Goal: Task Accomplishment & Management: Use online tool/utility

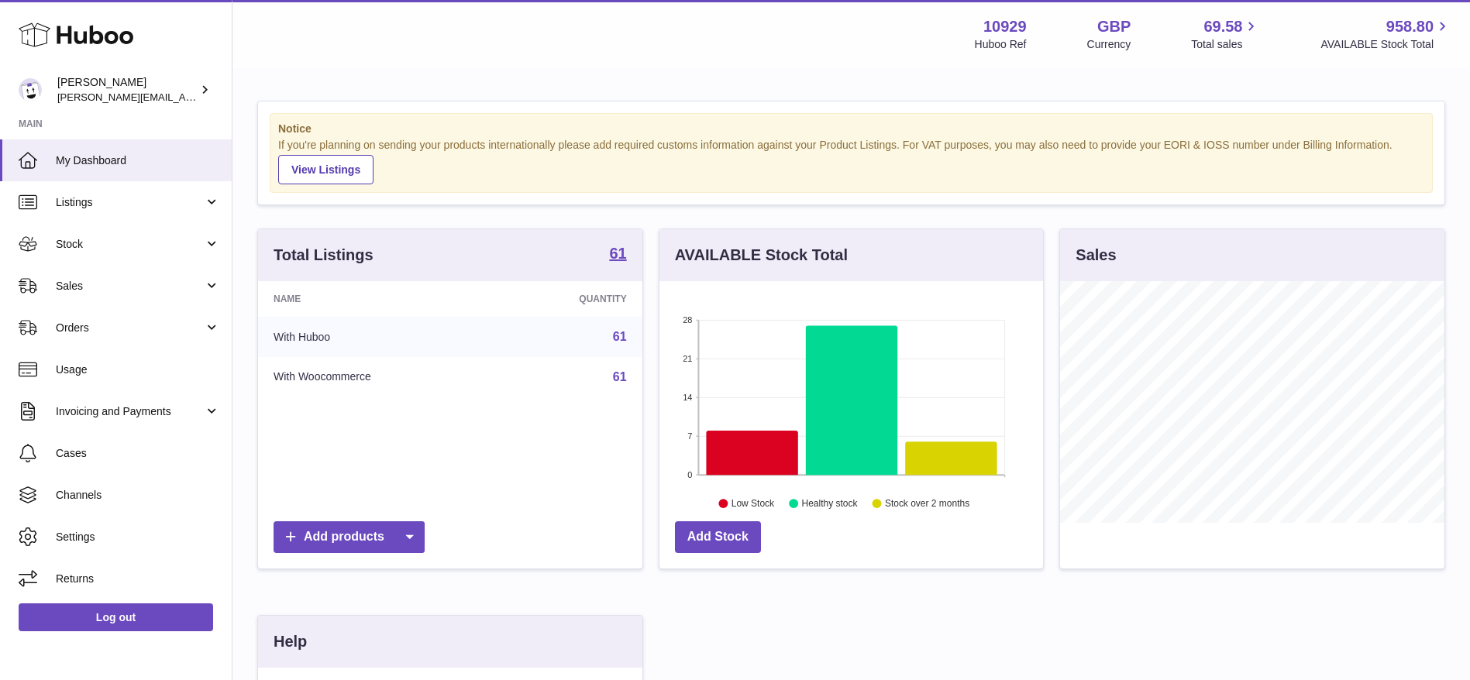
click at [84, 29] on icon at bounding box center [76, 34] width 115 height 31
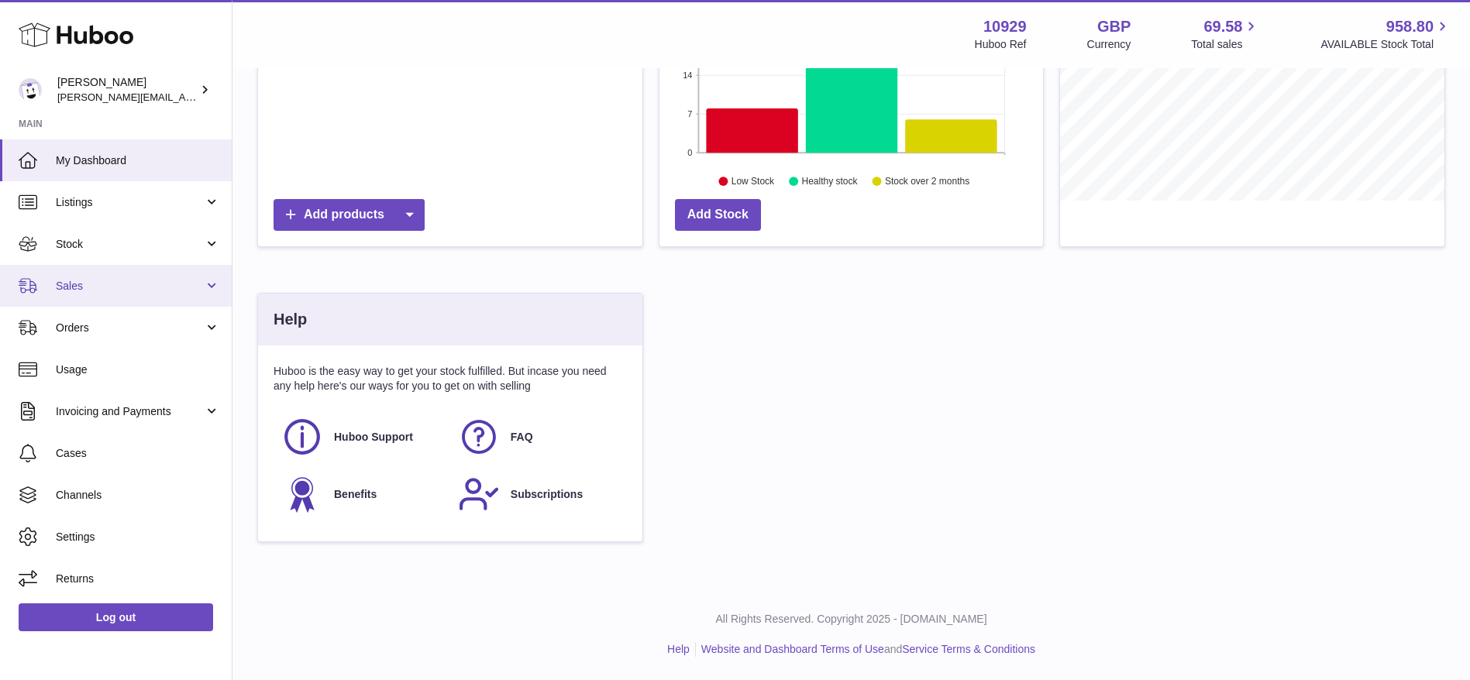
click at [70, 277] on link "Sales" at bounding box center [116, 286] width 232 height 42
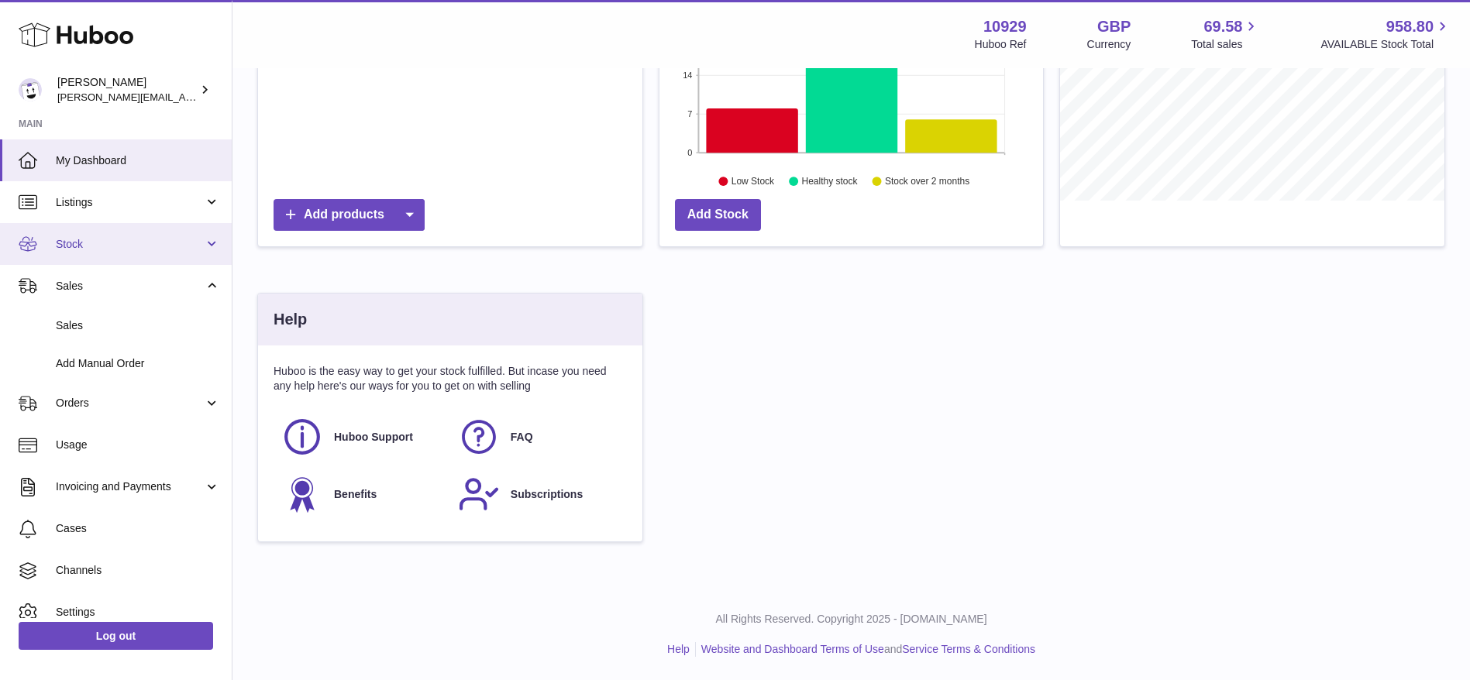
click at [67, 255] on link "Stock" at bounding box center [116, 244] width 232 height 42
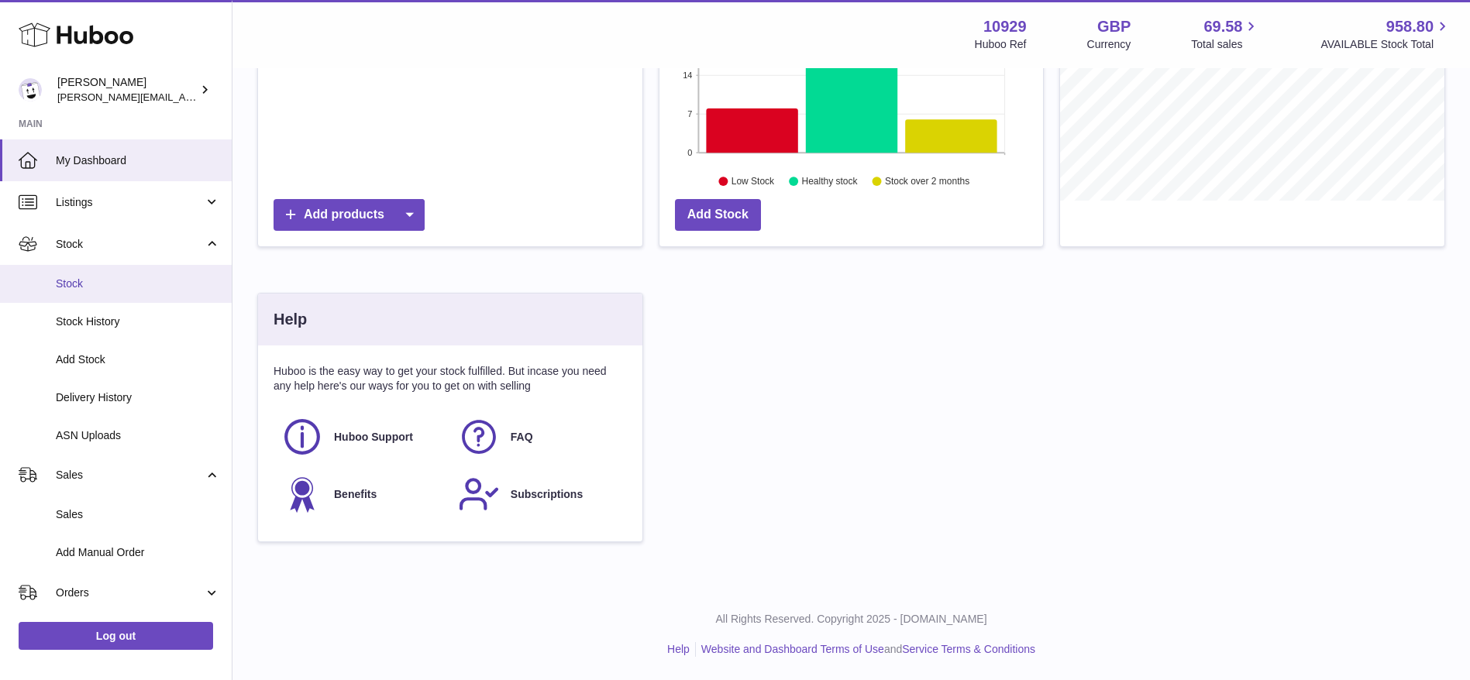
click at [74, 294] on link "Stock" at bounding box center [116, 284] width 232 height 38
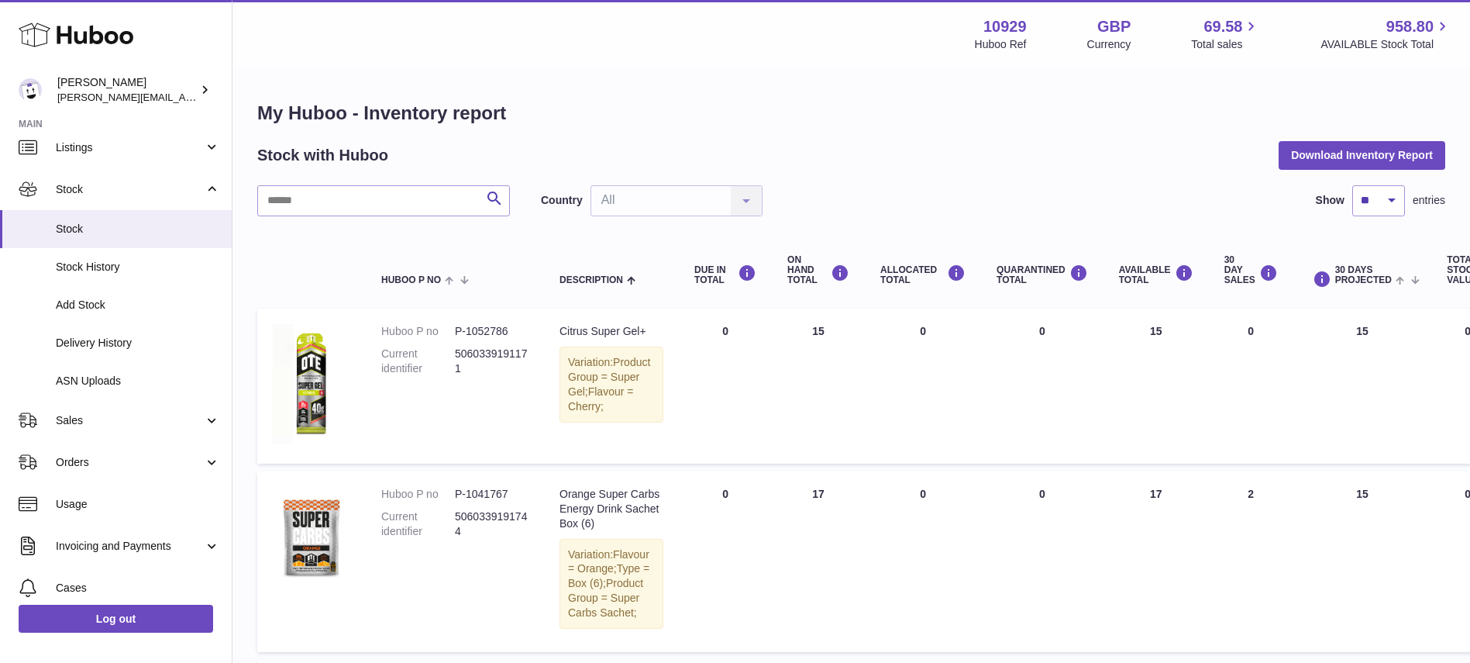
scroll to position [53, 0]
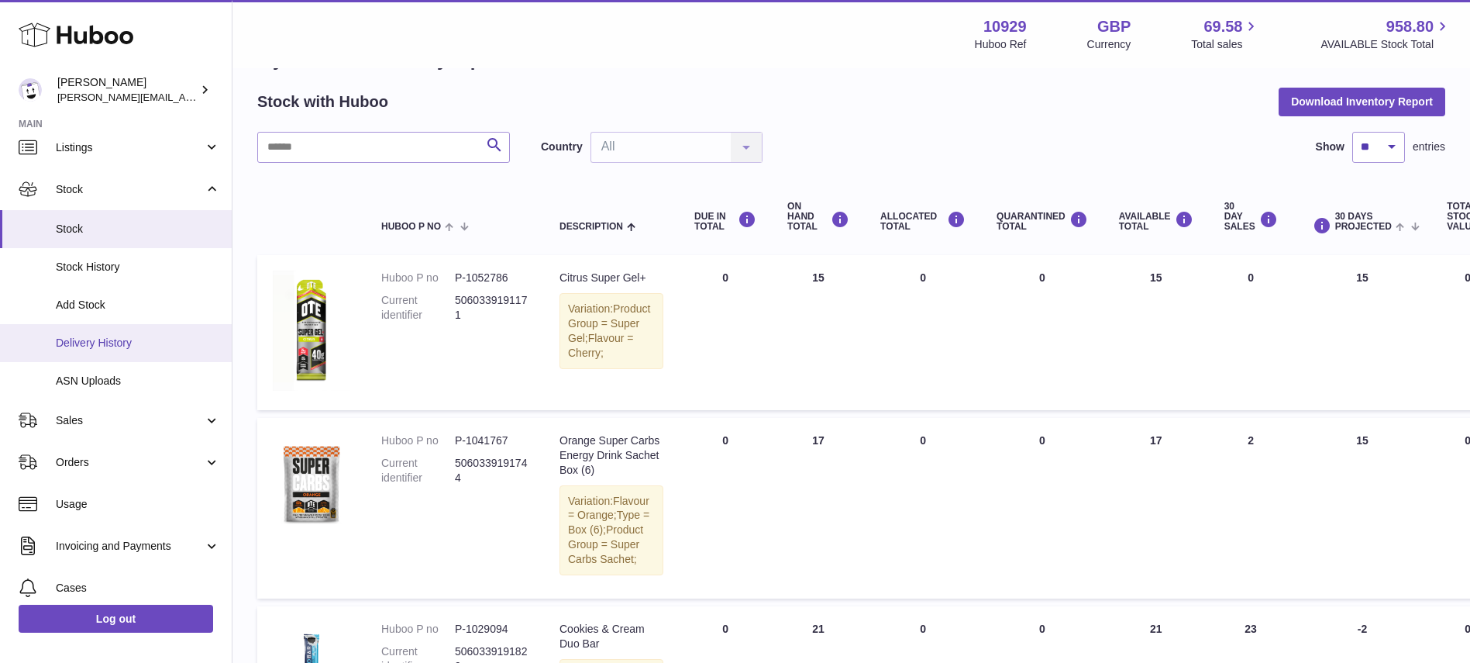
click at [69, 339] on span "Delivery History" at bounding box center [138, 343] width 164 height 15
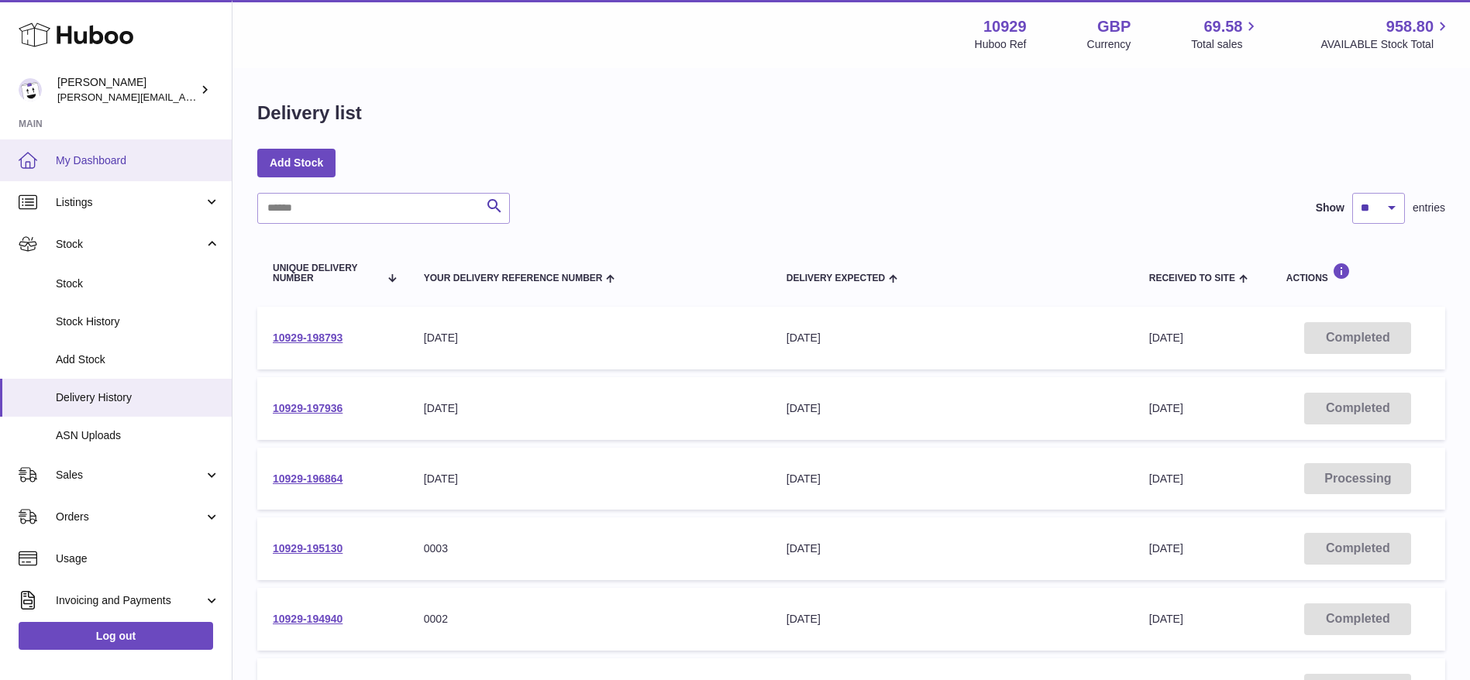
click at [101, 167] on link "My Dashboard" at bounding box center [116, 160] width 232 height 42
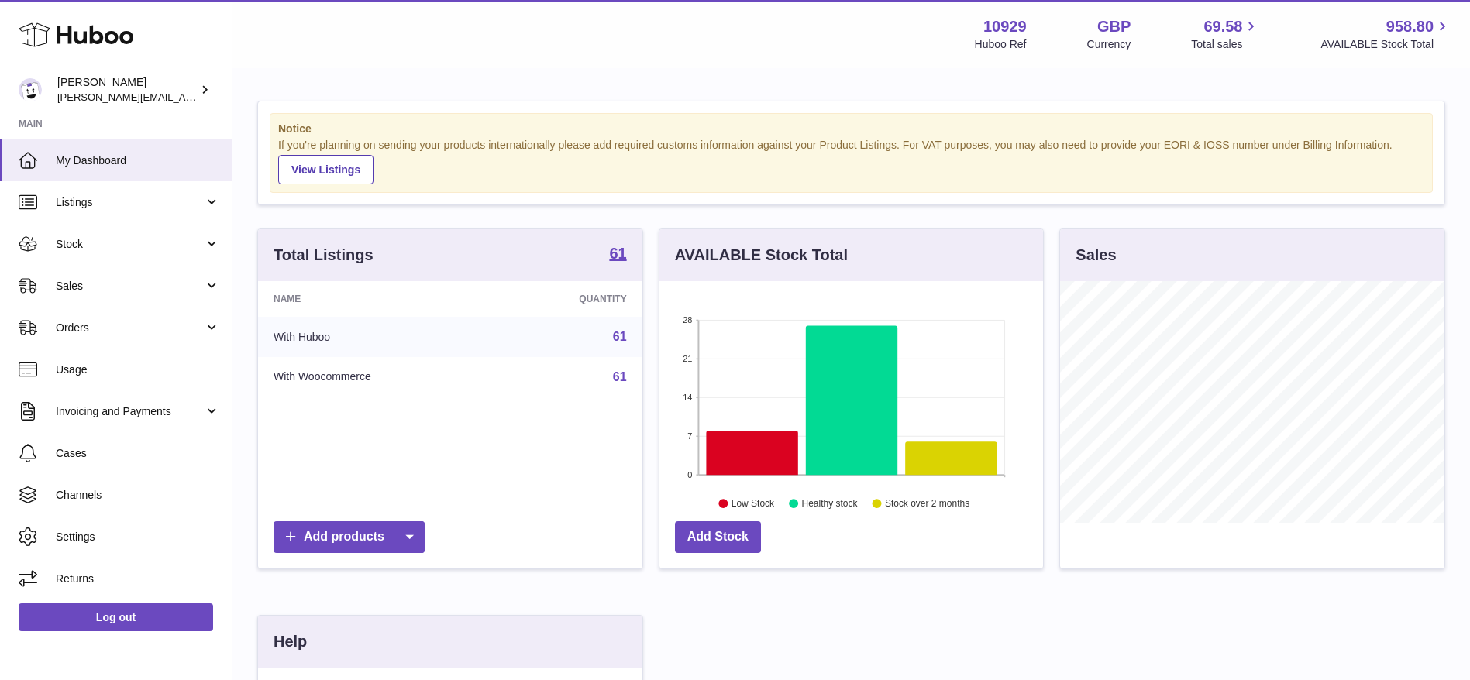
scroll to position [242, 384]
click at [80, 238] on span "Stock" at bounding box center [130, 244] width 148 height 15
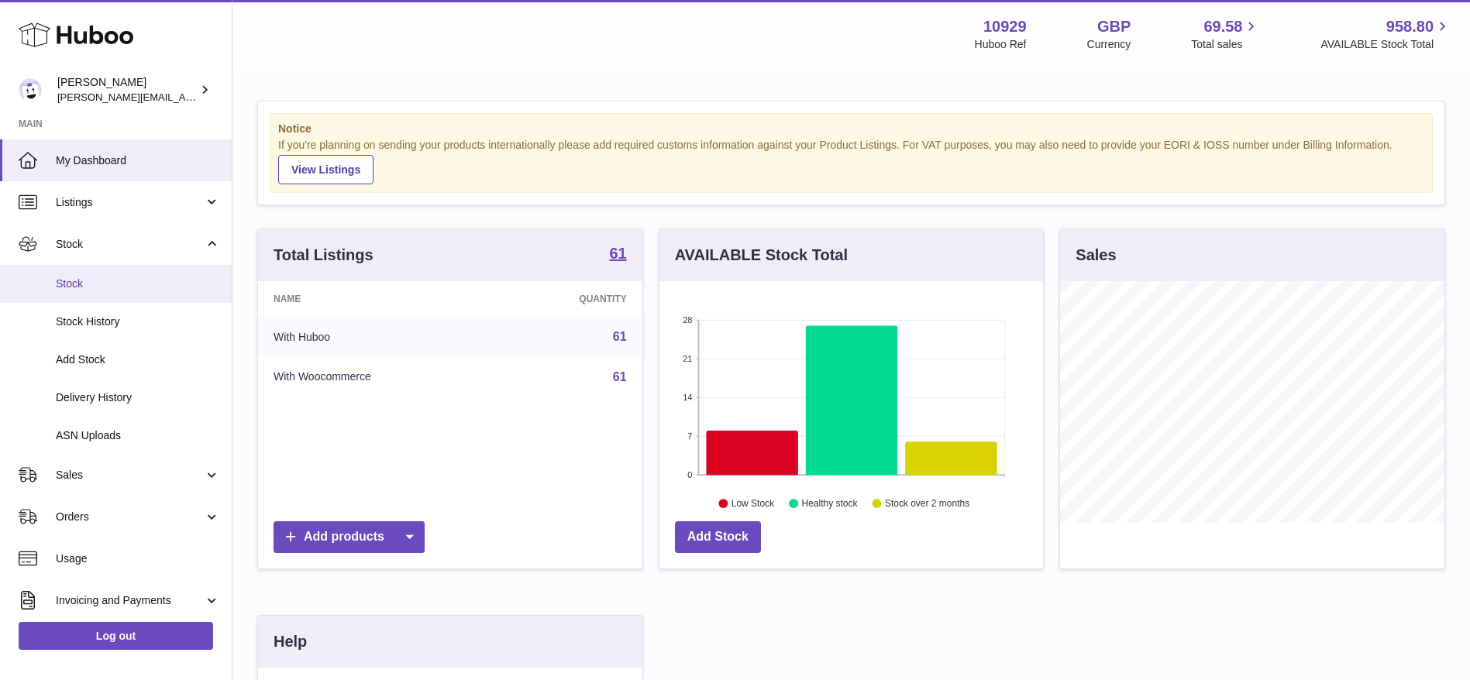
click at [71, 277] on span "Stock" at bounding box center [138, 284] width 164 height 15
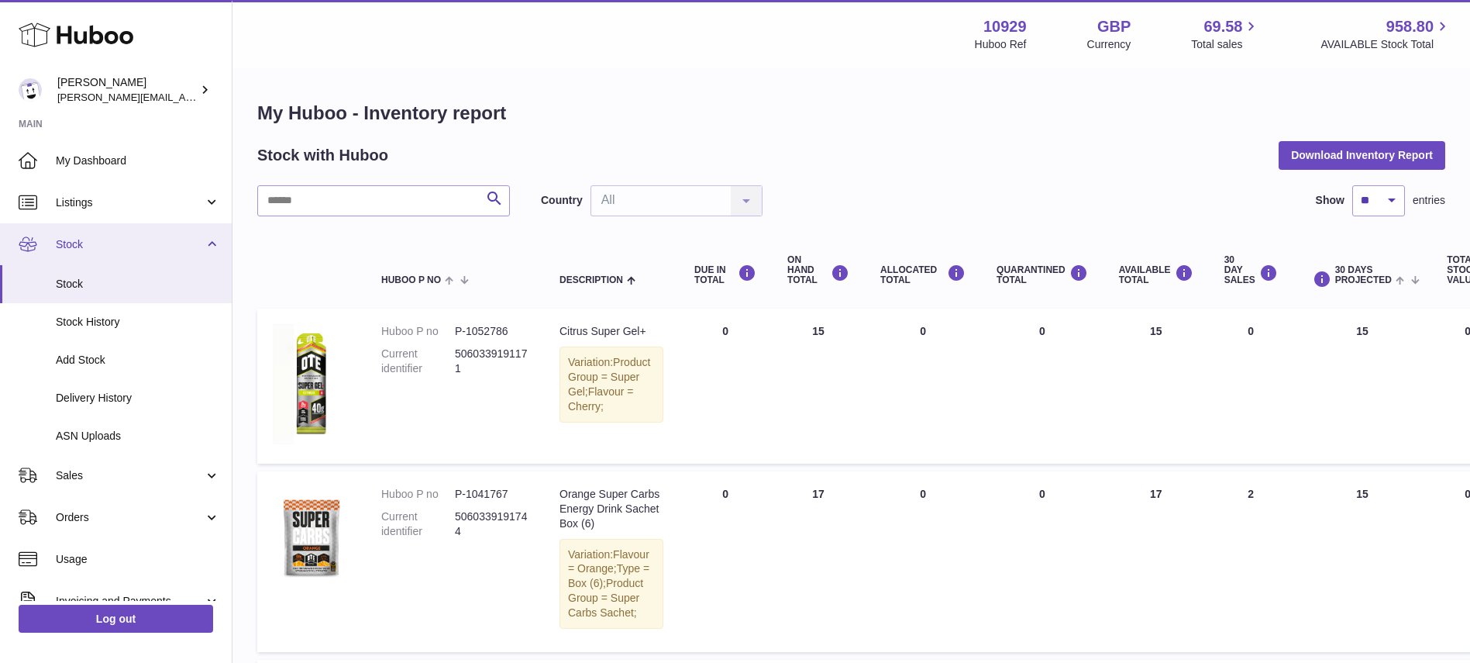
scroll to position [69, 0]
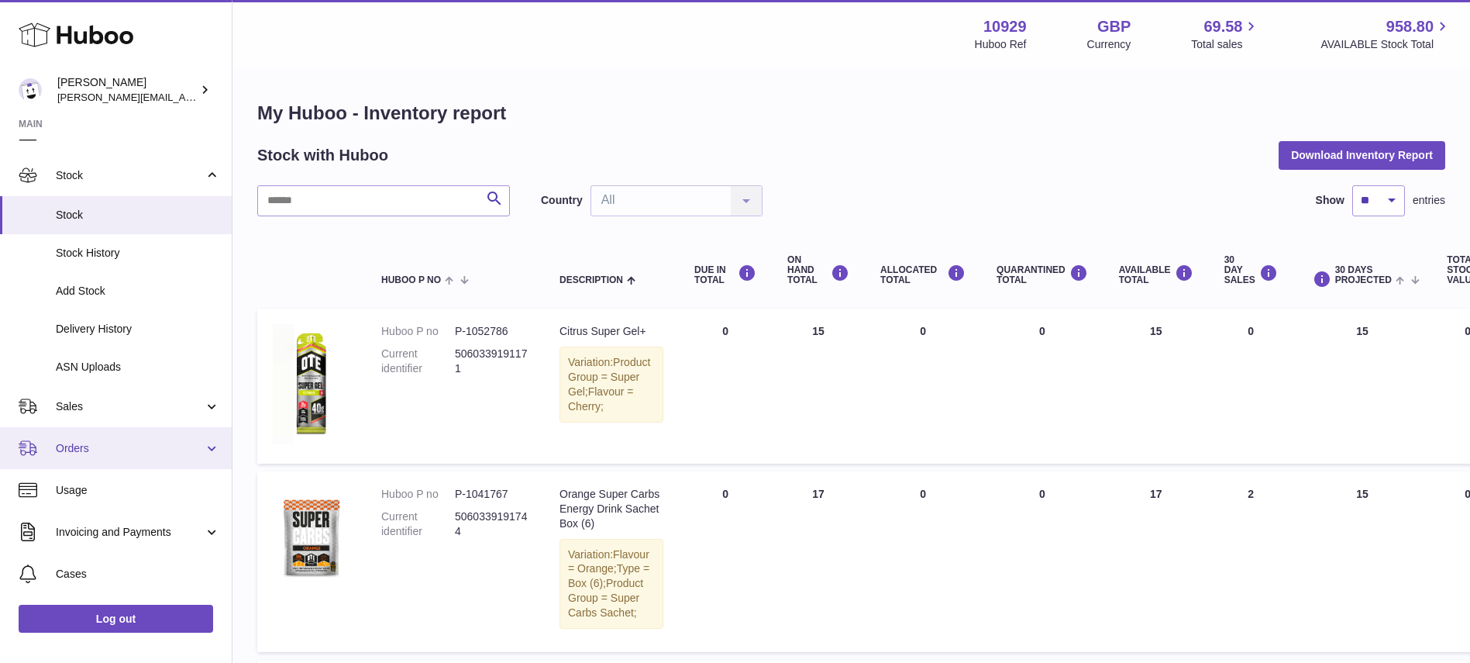
click at [71, 442] on span "Orders" at bounding box center [130, 448] width 148 height 15
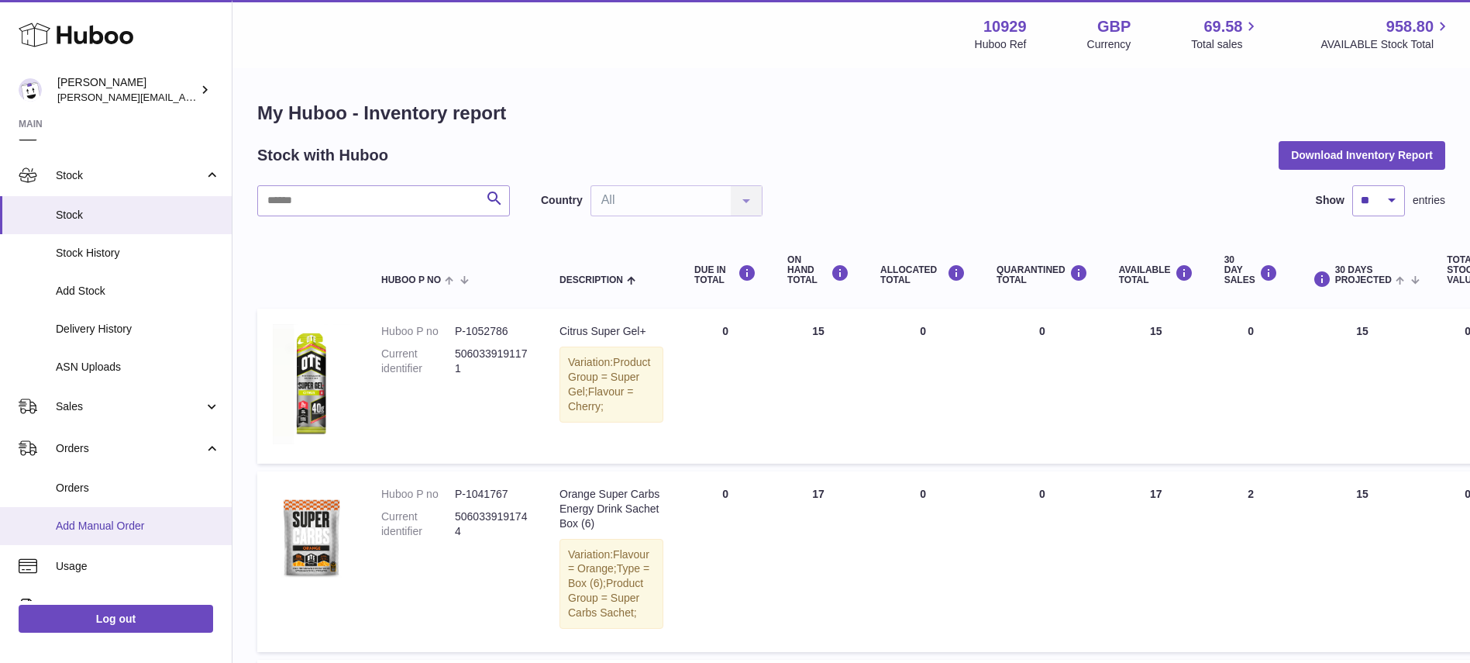
click at [96, 533] on link "Add Manual Order" at bounding box center [116, 526] width 232 height 38
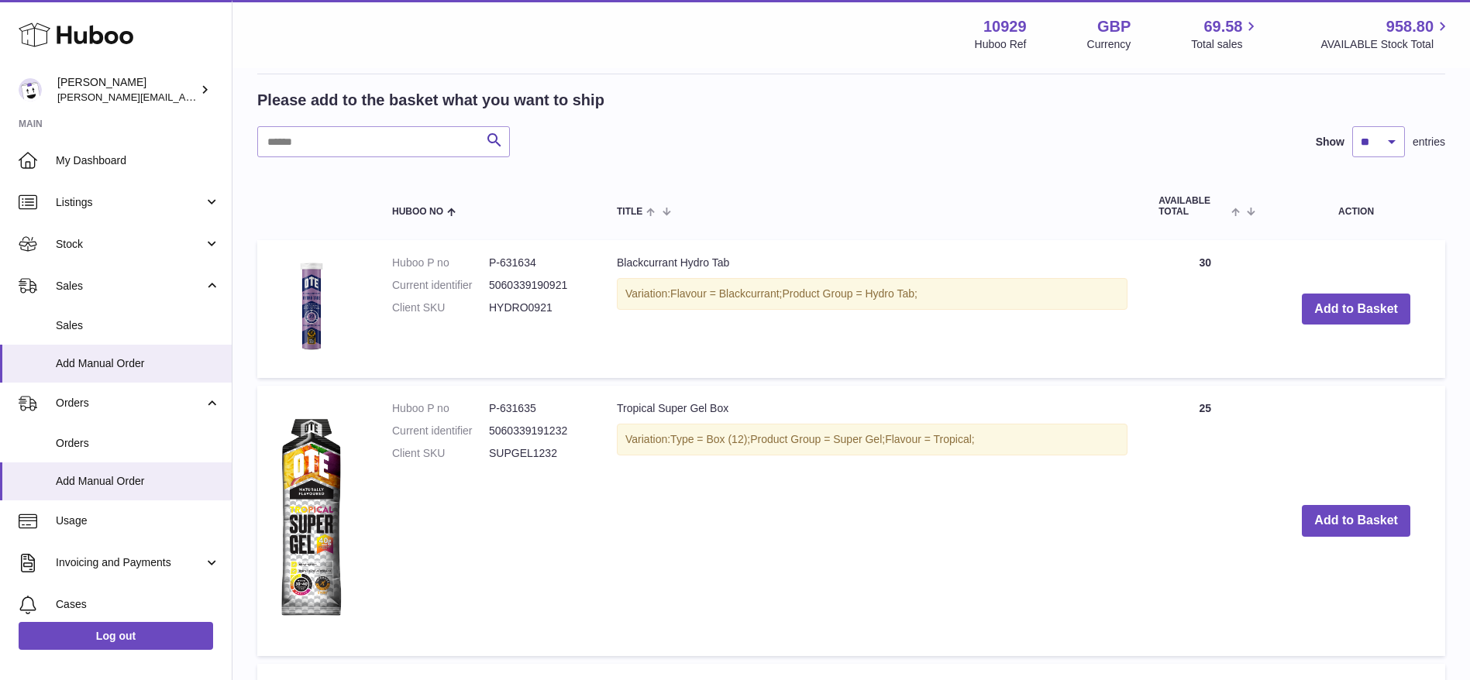
scroll to position [285, 0]
click at [432, 129] on input "text" at bounding box center [383, 140] width 253 height 31
click at [432, 129] on input "**" at bounding box center [383, 140] width 253 height 31
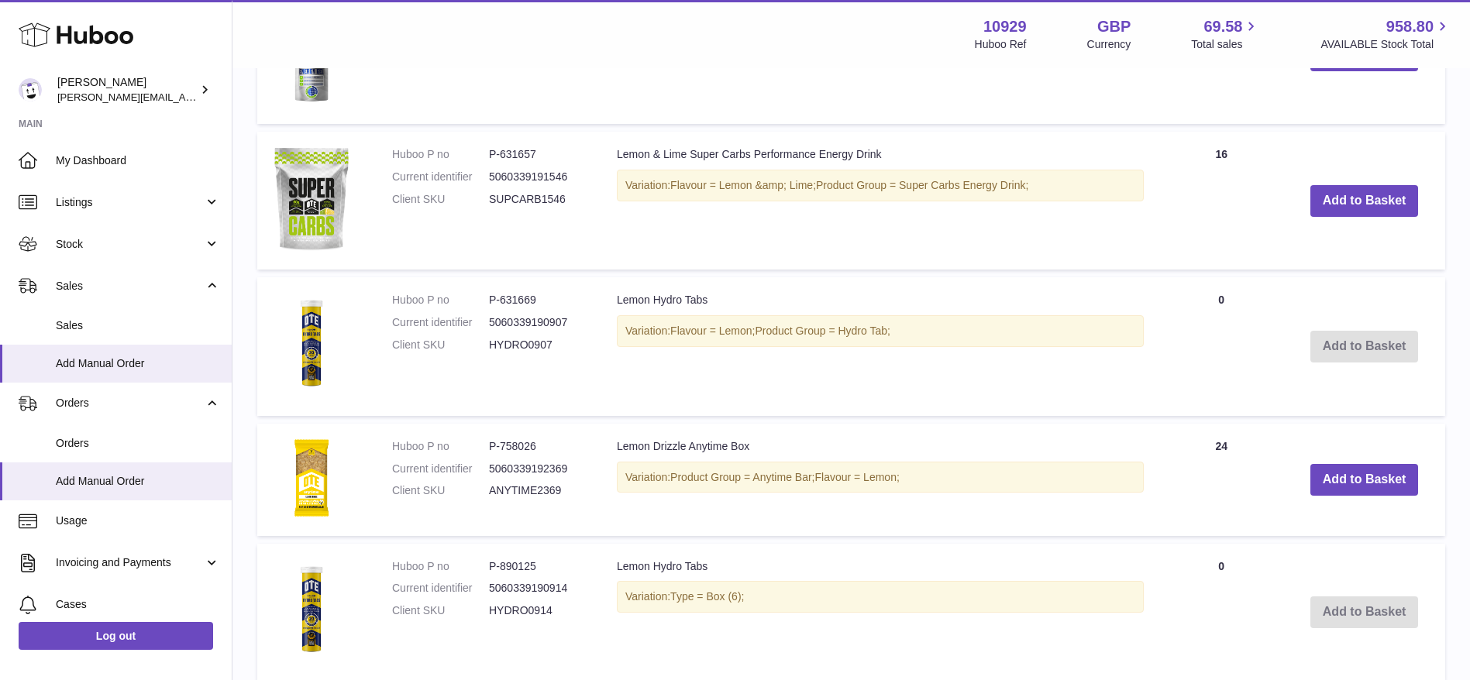
scroll to position [1138, 0]
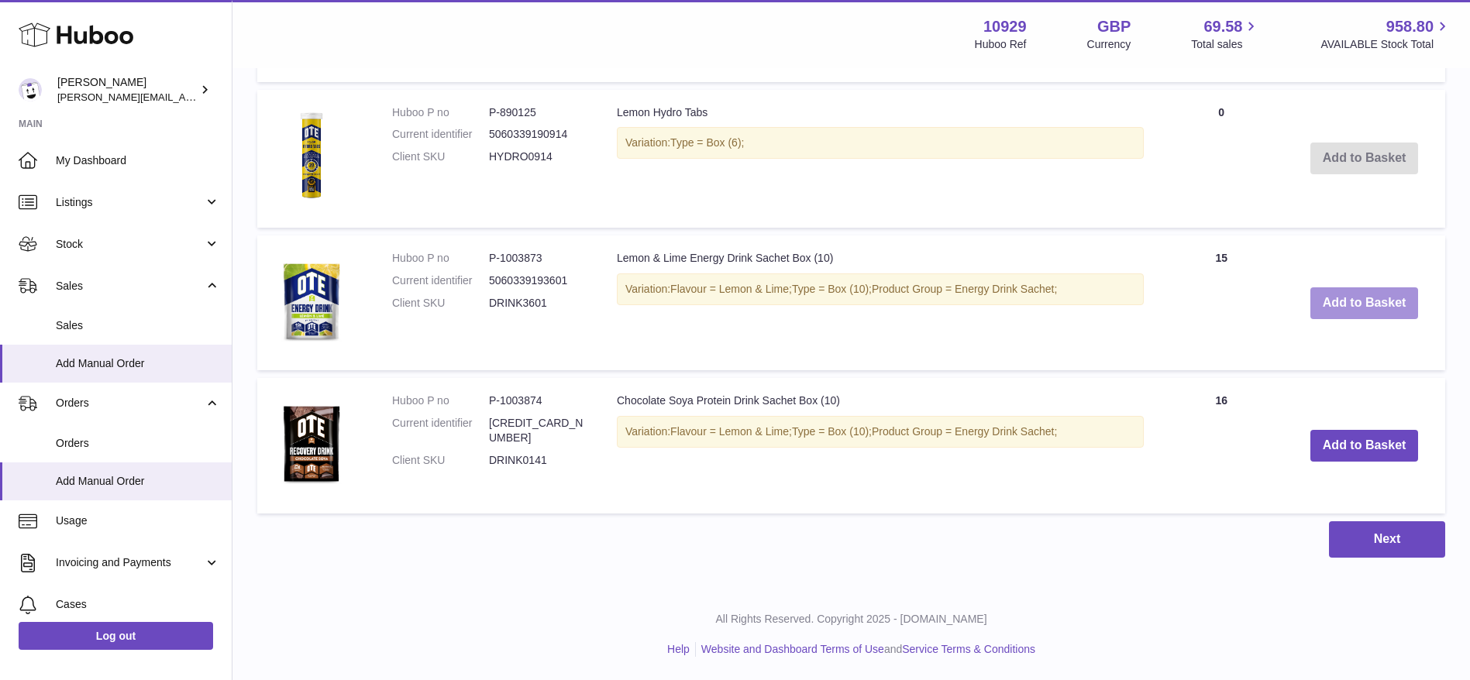
click at [1356, 300] on button "Add to Basket" at bounding box center [1364, 304] width 108 height 32
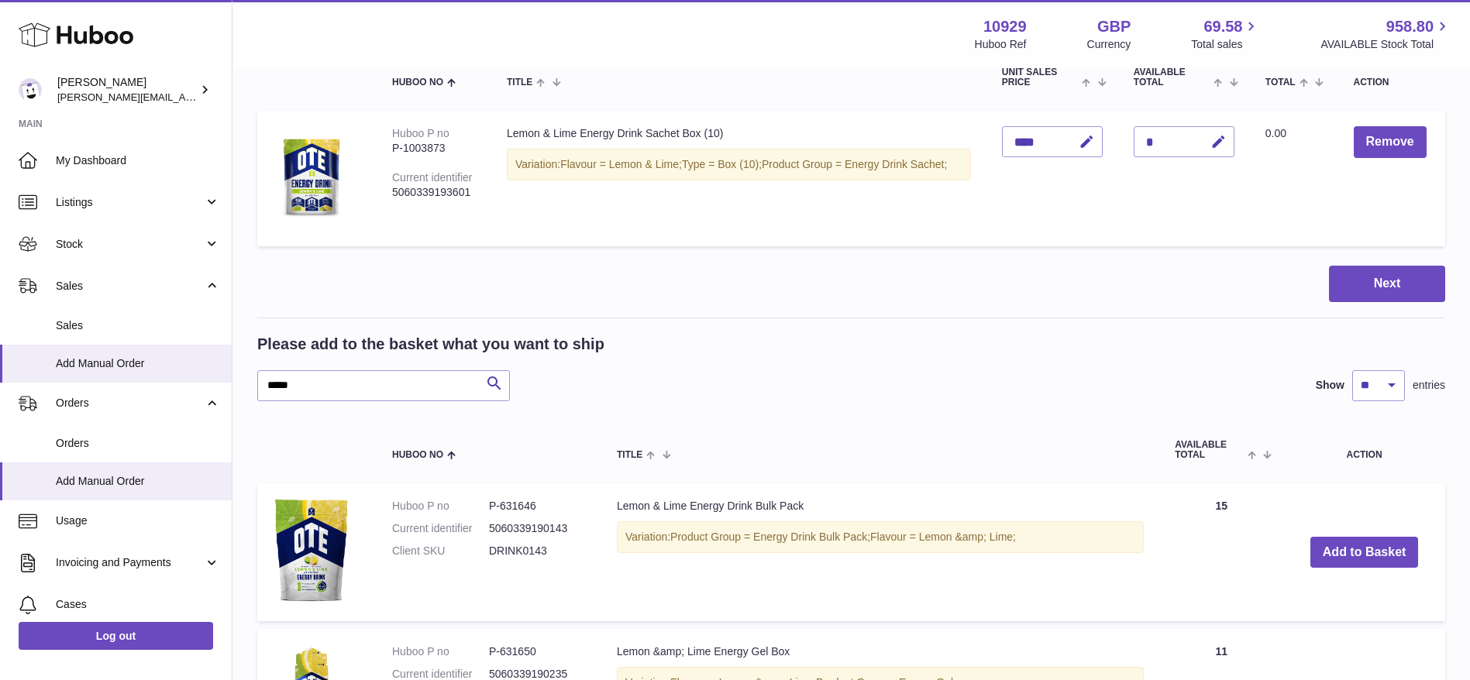
scroll to position [72, 0]
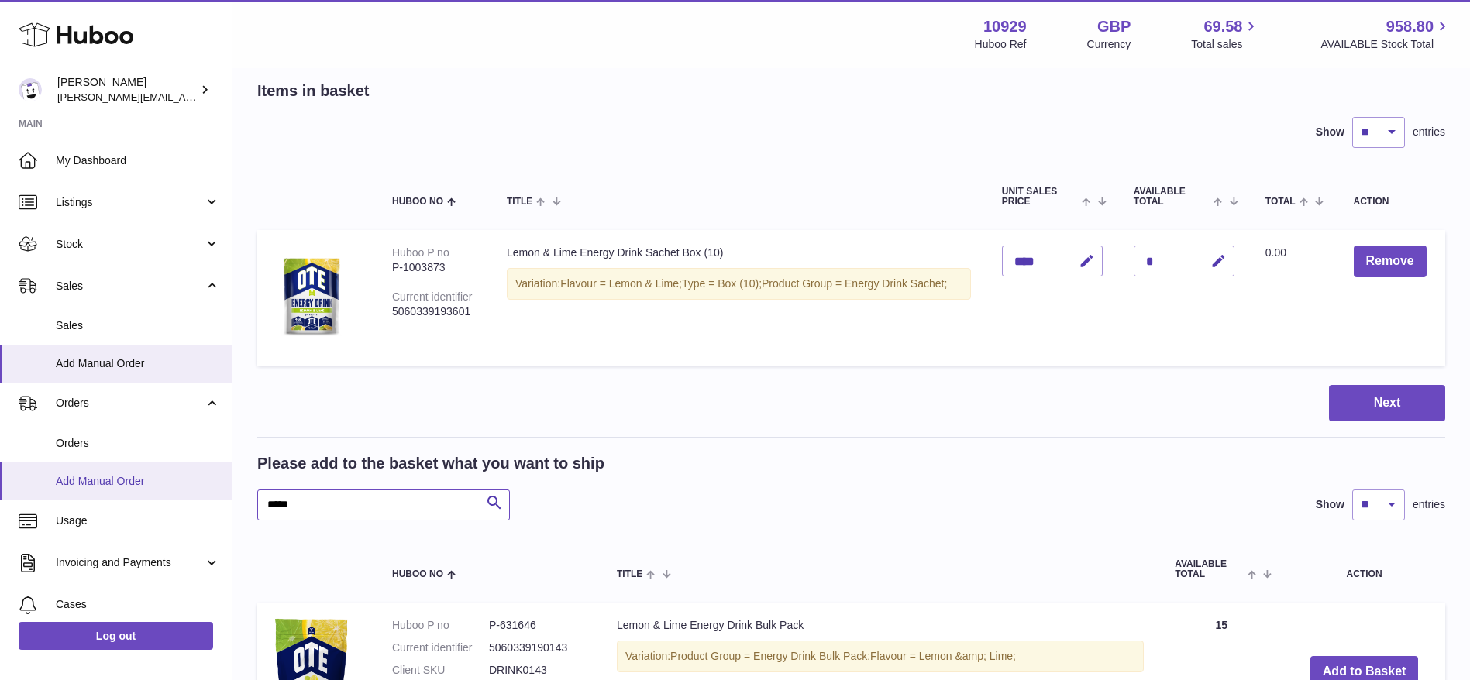
drag, startPoint x: 357, startPoint y: 497, endPoint x: 215, endPoint y: 484, distance: 142.4
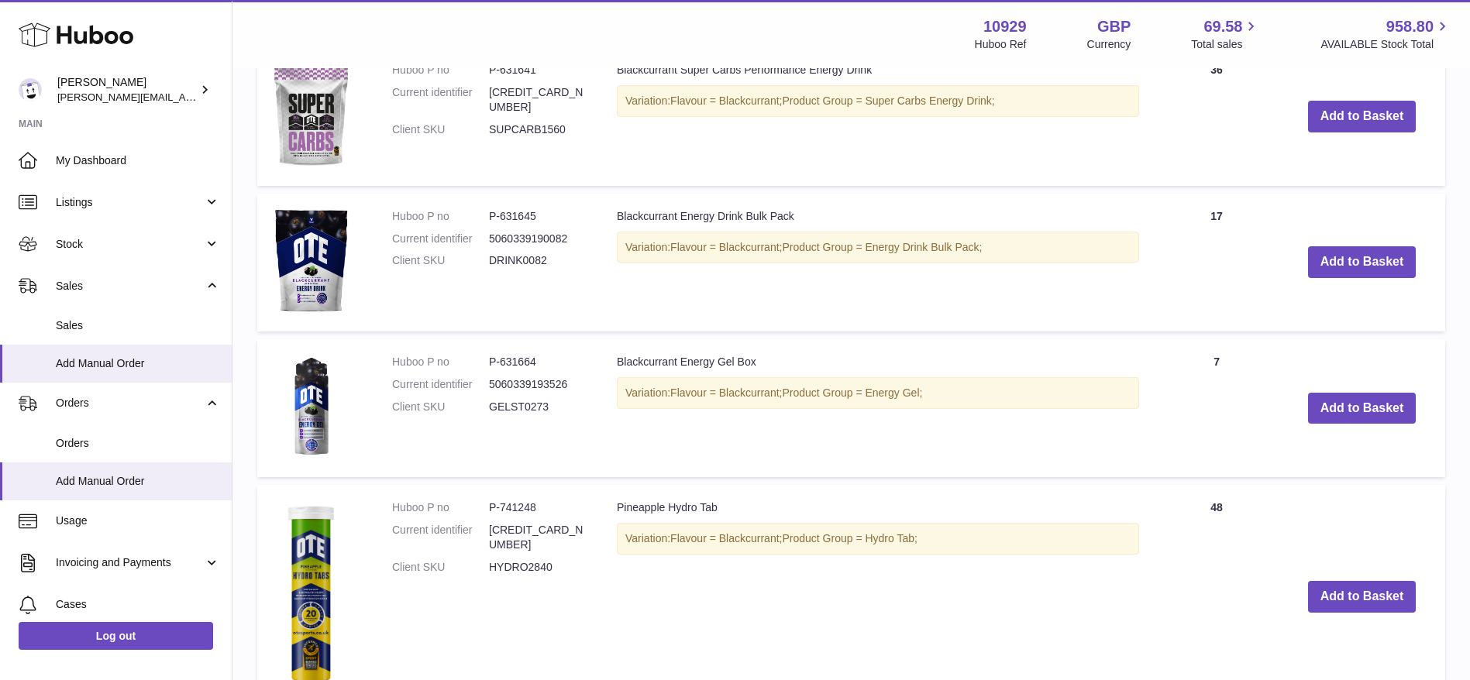
scroll to position [925, 0]
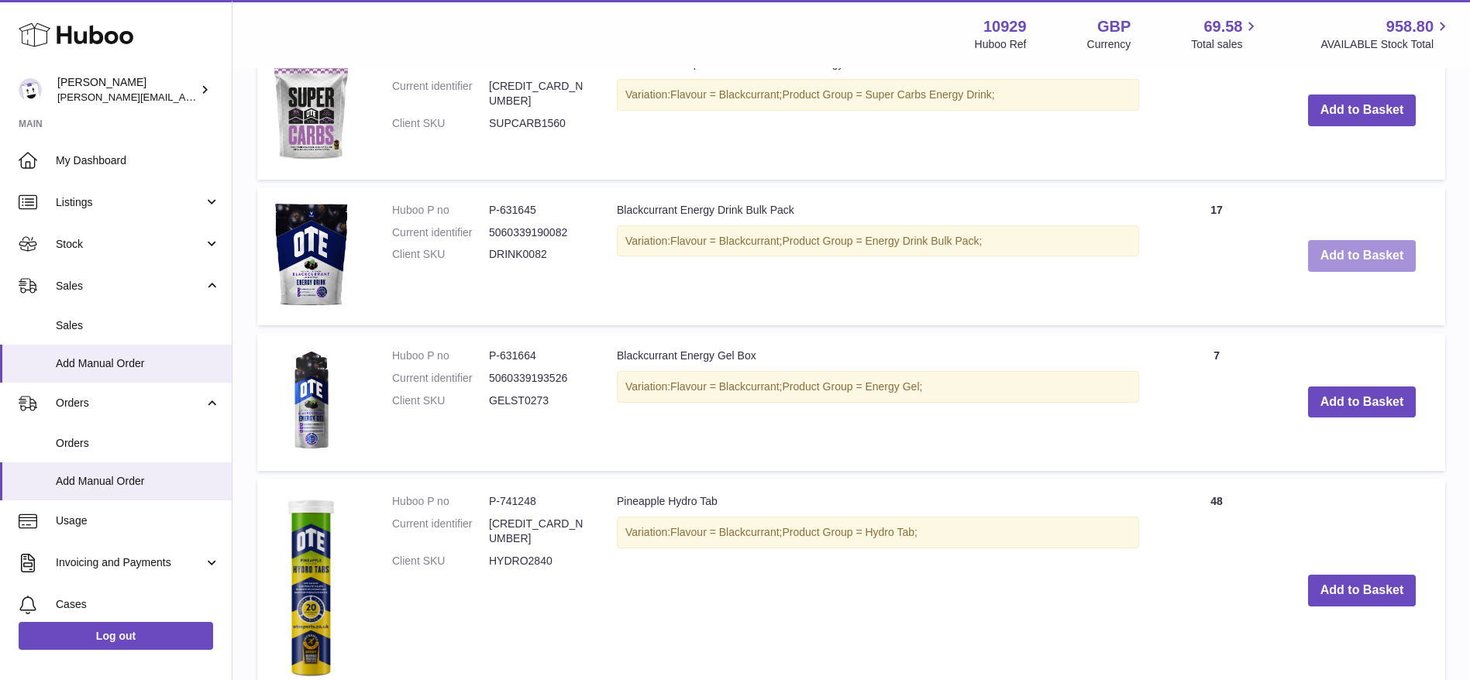
click at [1329, 266] on button "Add to Basket" at bounding box center [1362, 256] width 108 height 32
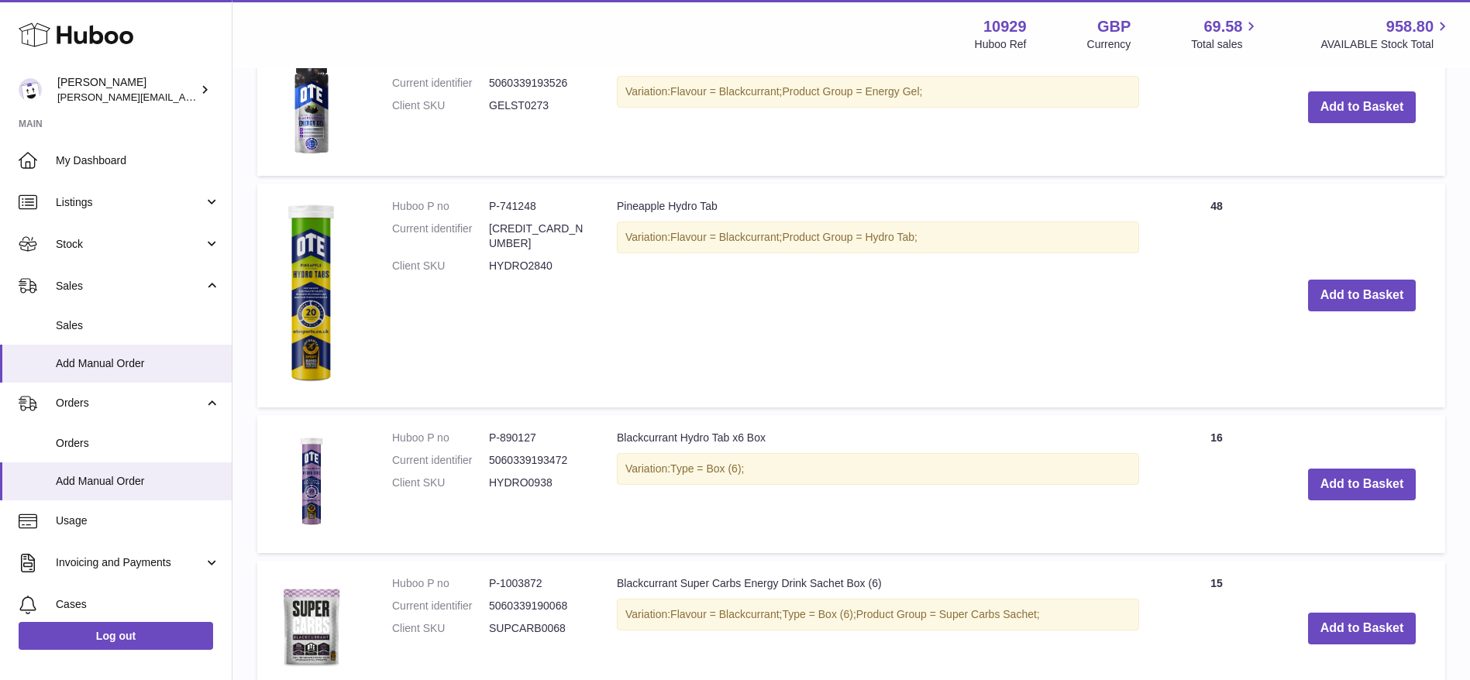
scroll to position [1548, 0]
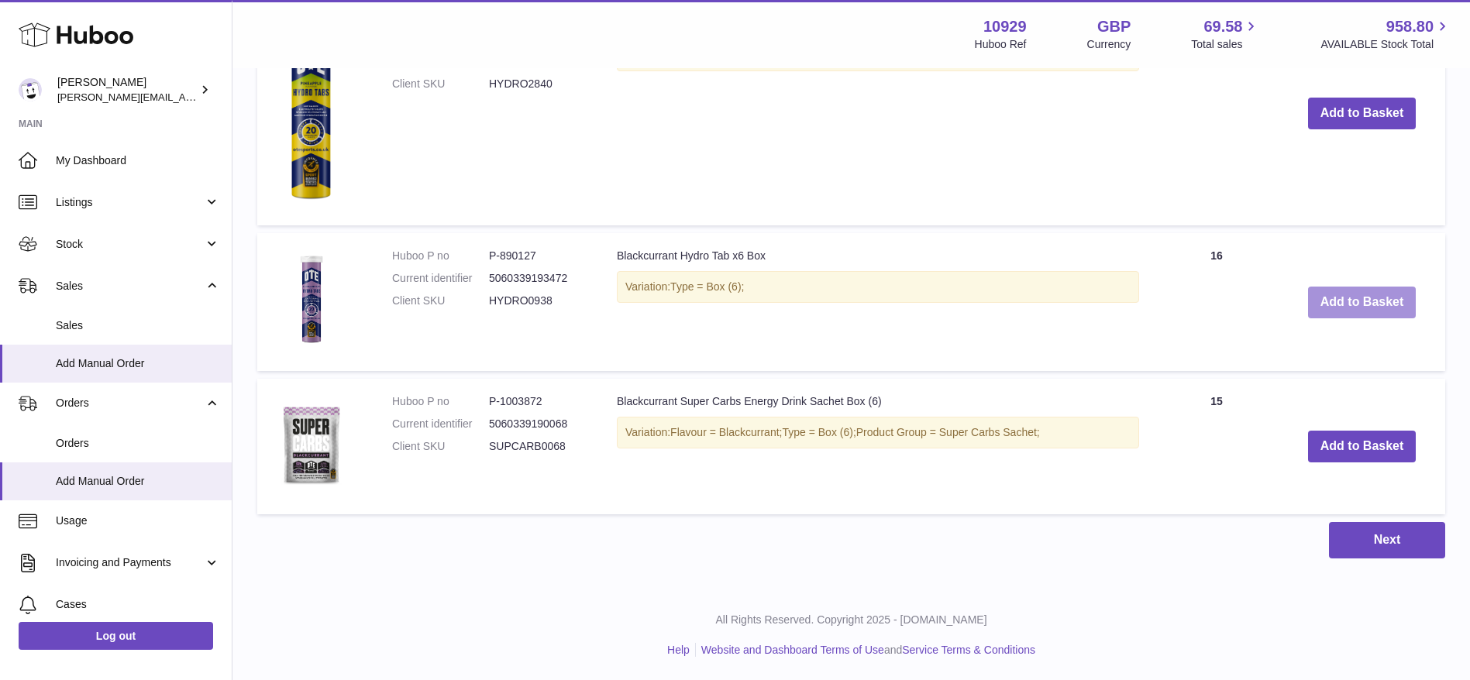
click at [1404, 299] on button "Add to Basket" at bounding box center [1362, 303] width 108 height 32
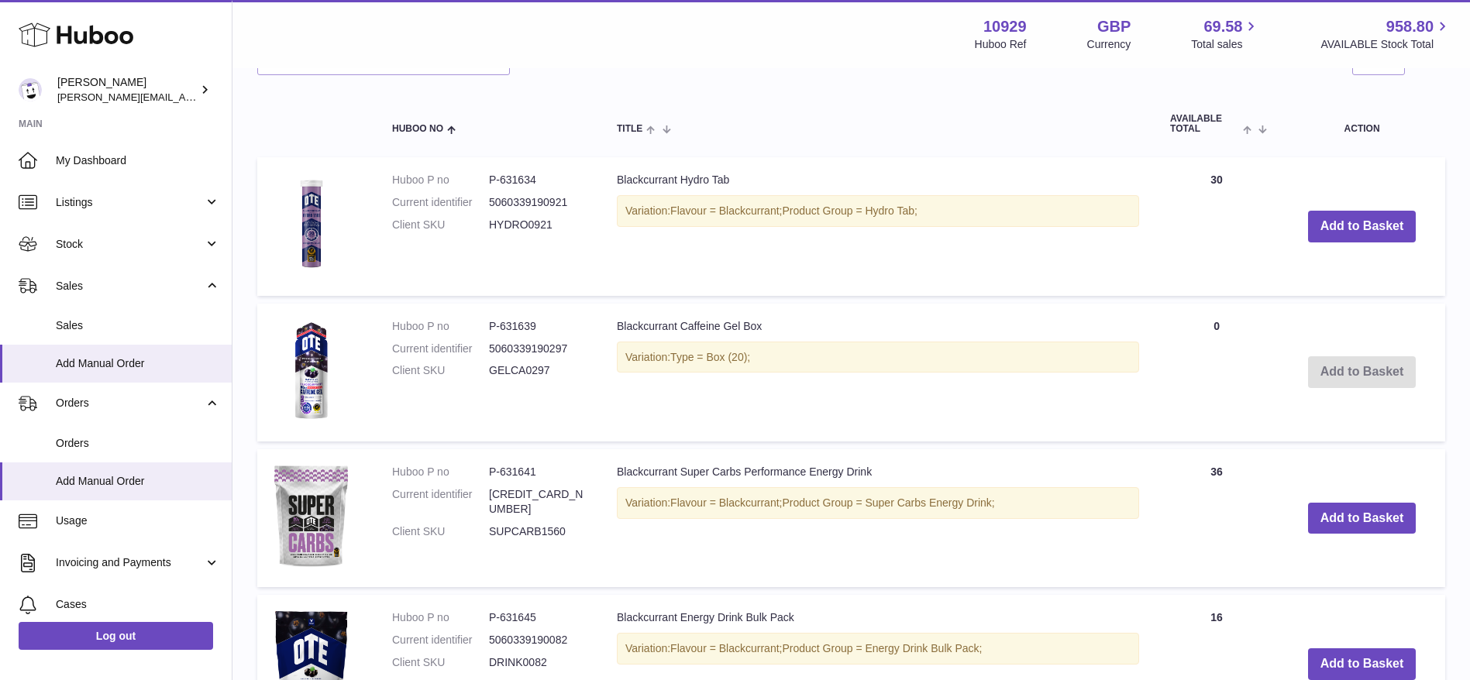
scroll to position [636, 0]
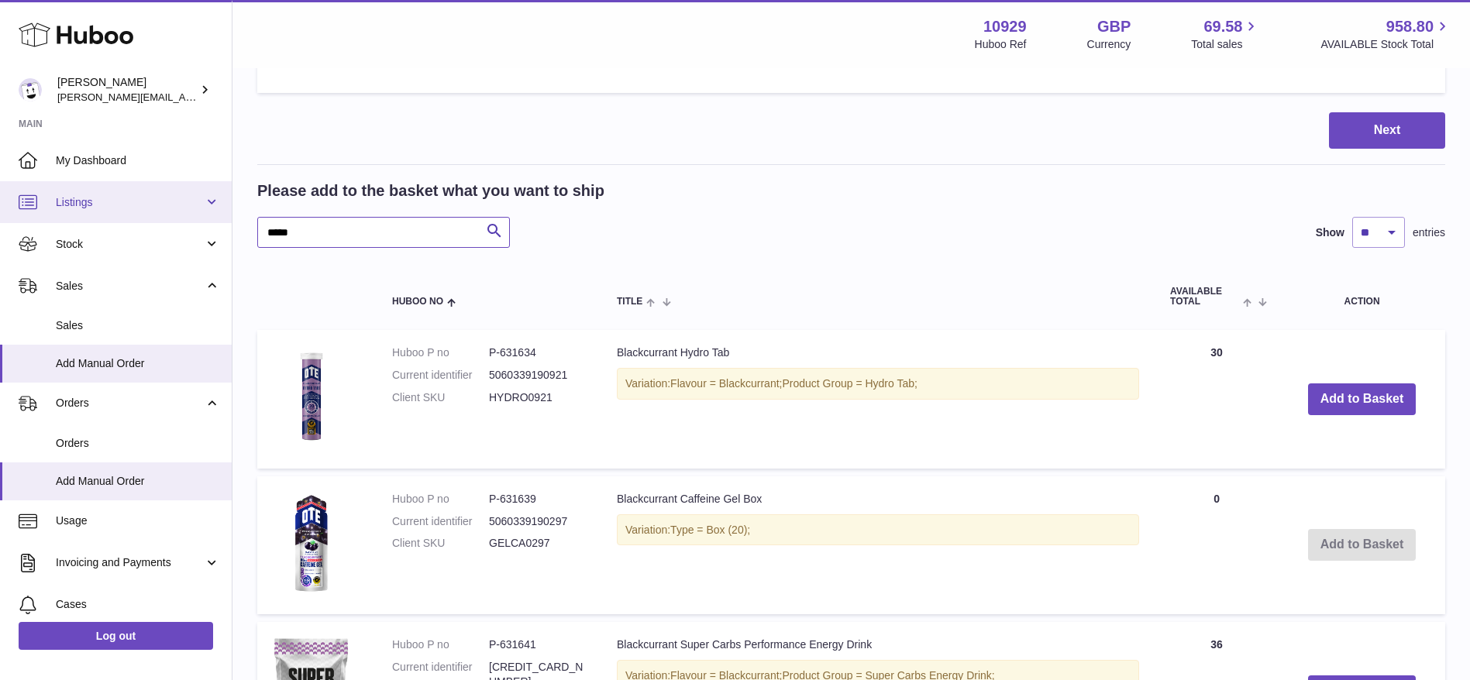
drag, startPoint x: 376, startPoint y: 239, endPoint x: 136, endPoint y: 193, distance: 243.9
click at [136, 193] on div "Huboo Thomas Potter thomas@otesports.co.uk Main My Dashboard Listings Not with …" at bounding box center [735, 551] width 1470 height 2375
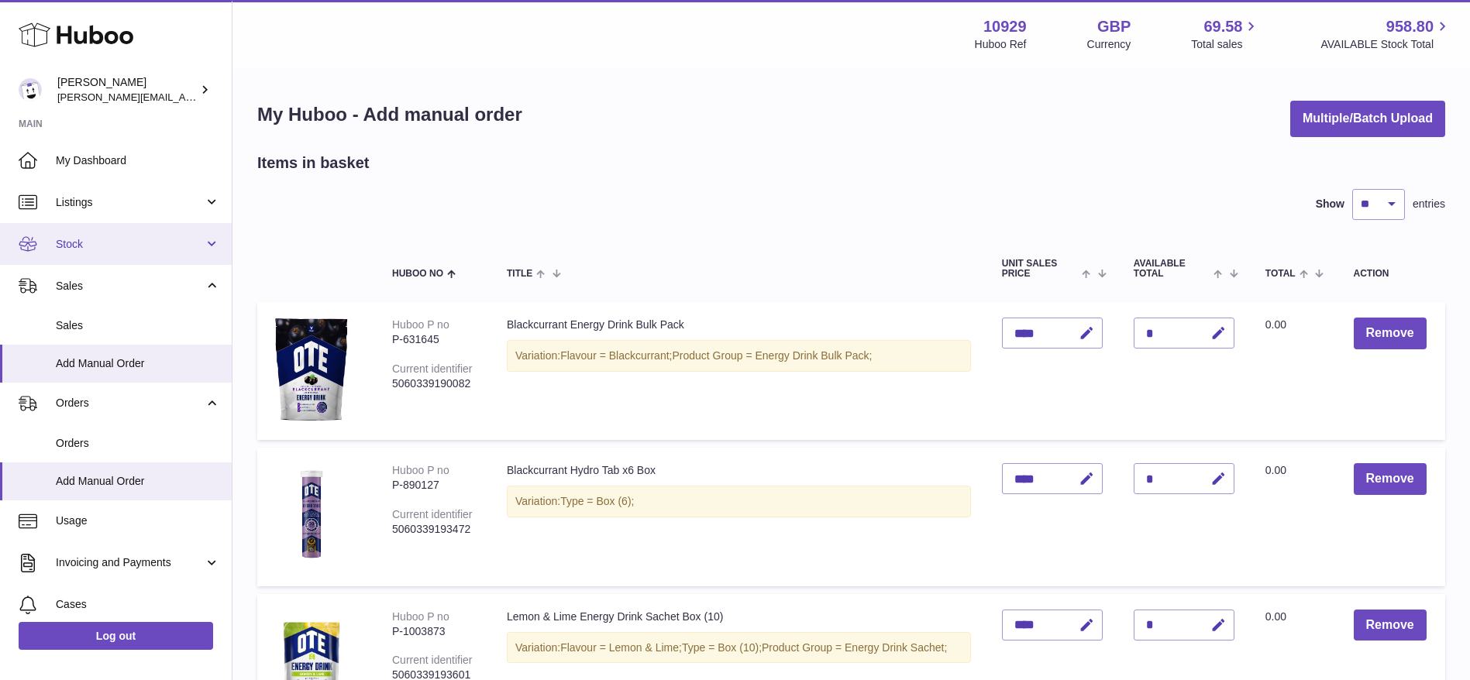
type input "******"
click at [71, 259] on link "Stock" at bounding box center [116, 244] width 232 height 42
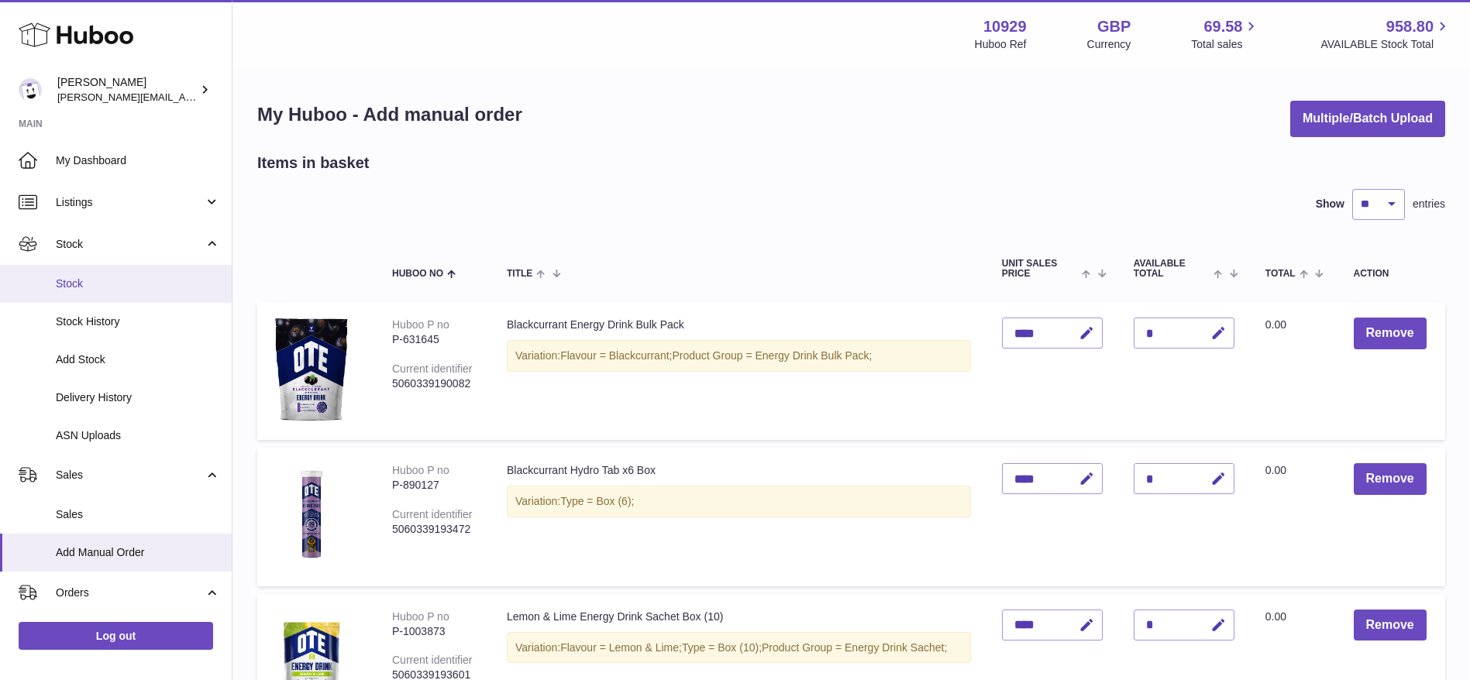
click at [71, 289] on span "Stock" at bounding box center [138, 284] width 164 height 15
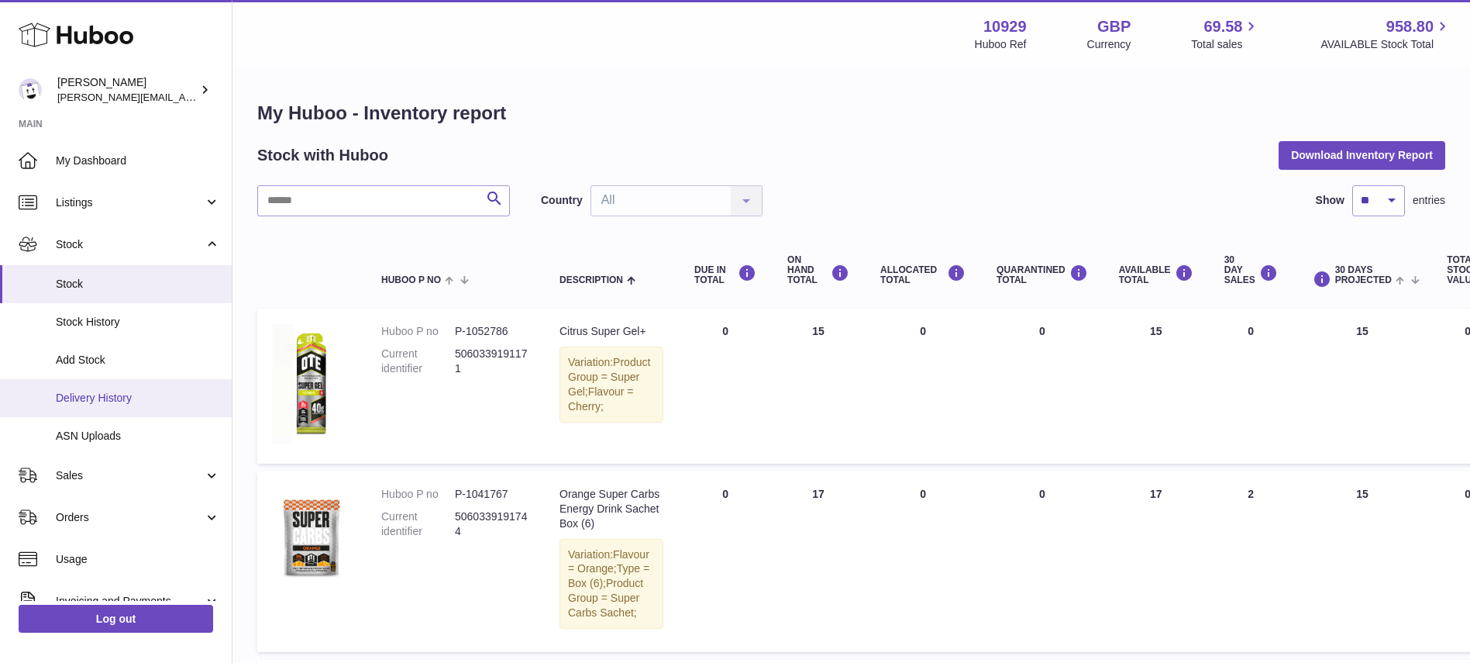
click at [96, 400] on span "Delivery History" at bounding box center [138, 398] width 164 height 15
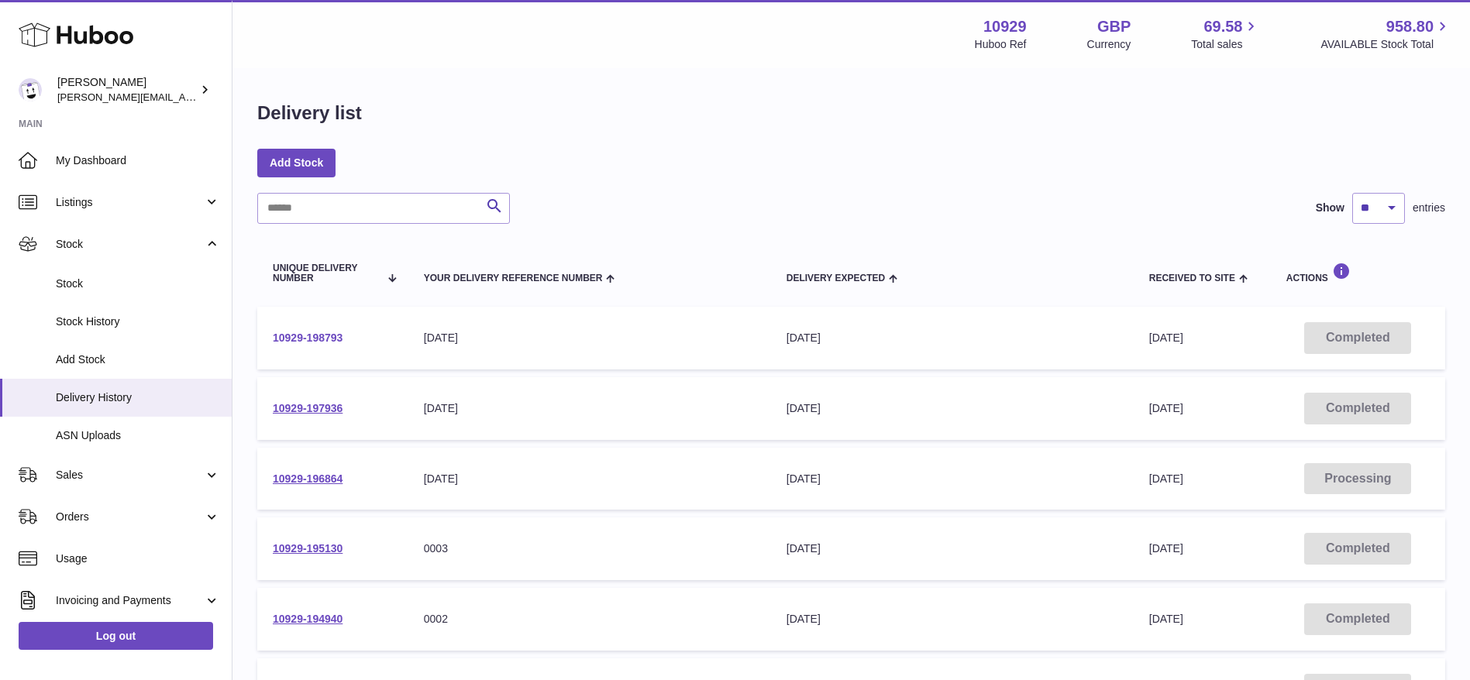
click at [301, 338] on link "10929-198793" at bounding box center [308, 338] width 70 height 12
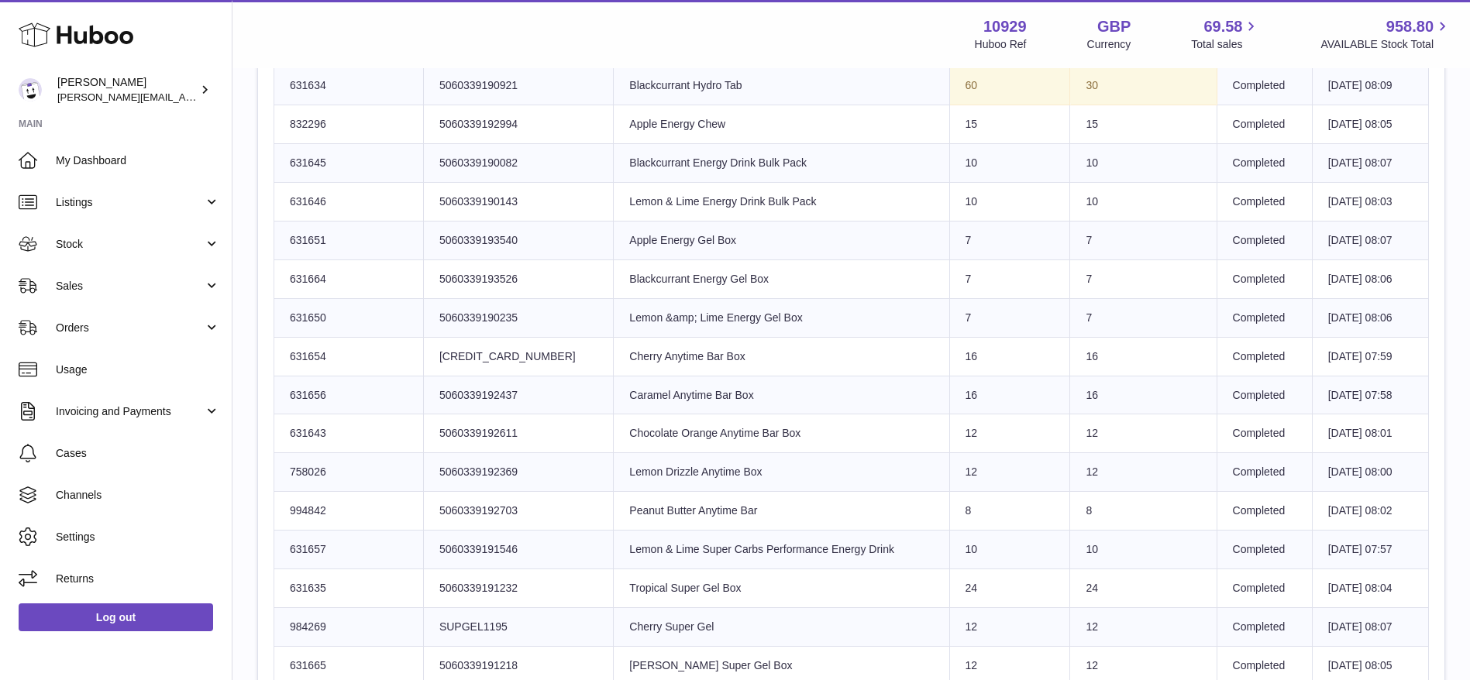
scroll to position [711, 0]
click at [614, 319] on td "Product title Lemon &amp; Lime Energy Gel Box" at bounding box center [782, 320] width 336 height 39
